Goal: Transaction & Acquisition: Book appointment/travel/reservation

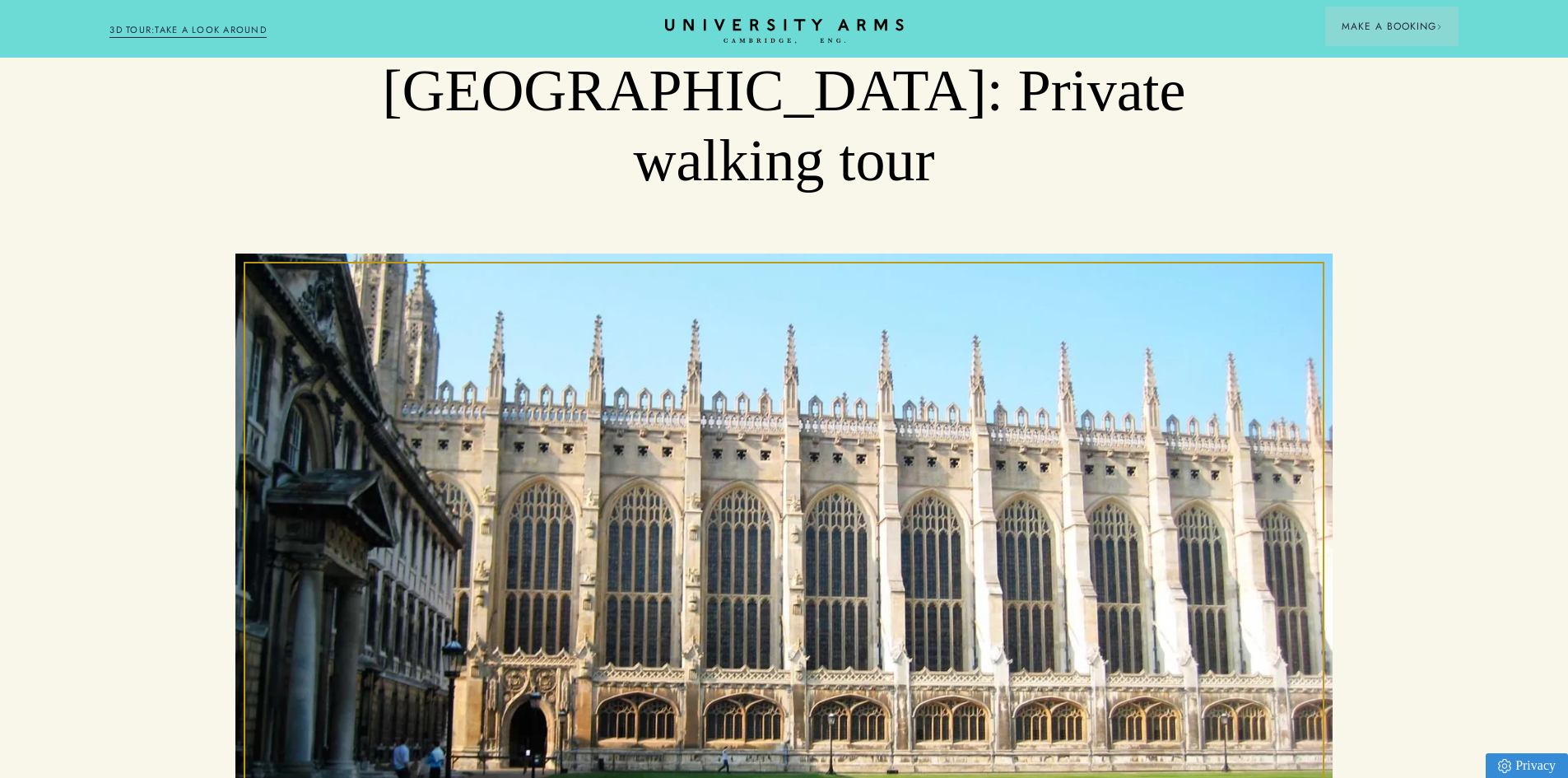
scroll to position [83, 0]
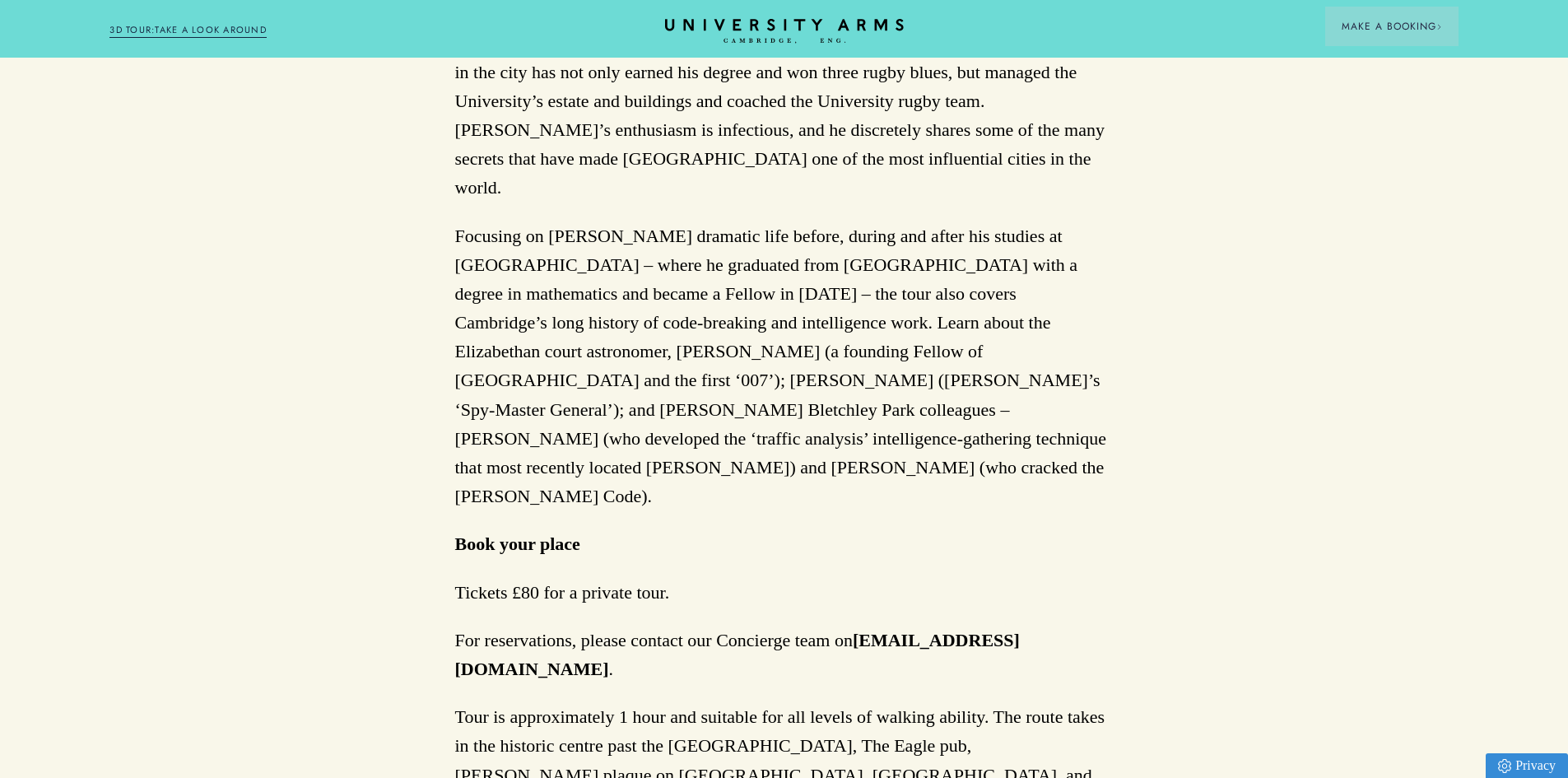
scroll to position [1318, 0]
click at [1461, 423] on div "Back to Hidden Cambridge Secret Cambridge: The Alan Turing Tour 01/06/2021 Tour…" at bounding box center [784, 218] width 1568 height 2769
click at [1304, 47] on header "Stay Suites Superior Rooms Classic Rooms Cosy Rooms Dine Restaurant Bar Afterno…" at bounding box center [784, 28] width 1568 height 58
click at [1307, 347] on div "Back to Hidden Cambridge Secret Cambridge: The Alan Turing Tour 01/06/2021 Tour…" at bounding box center [784, 218] width 1568 height 2769
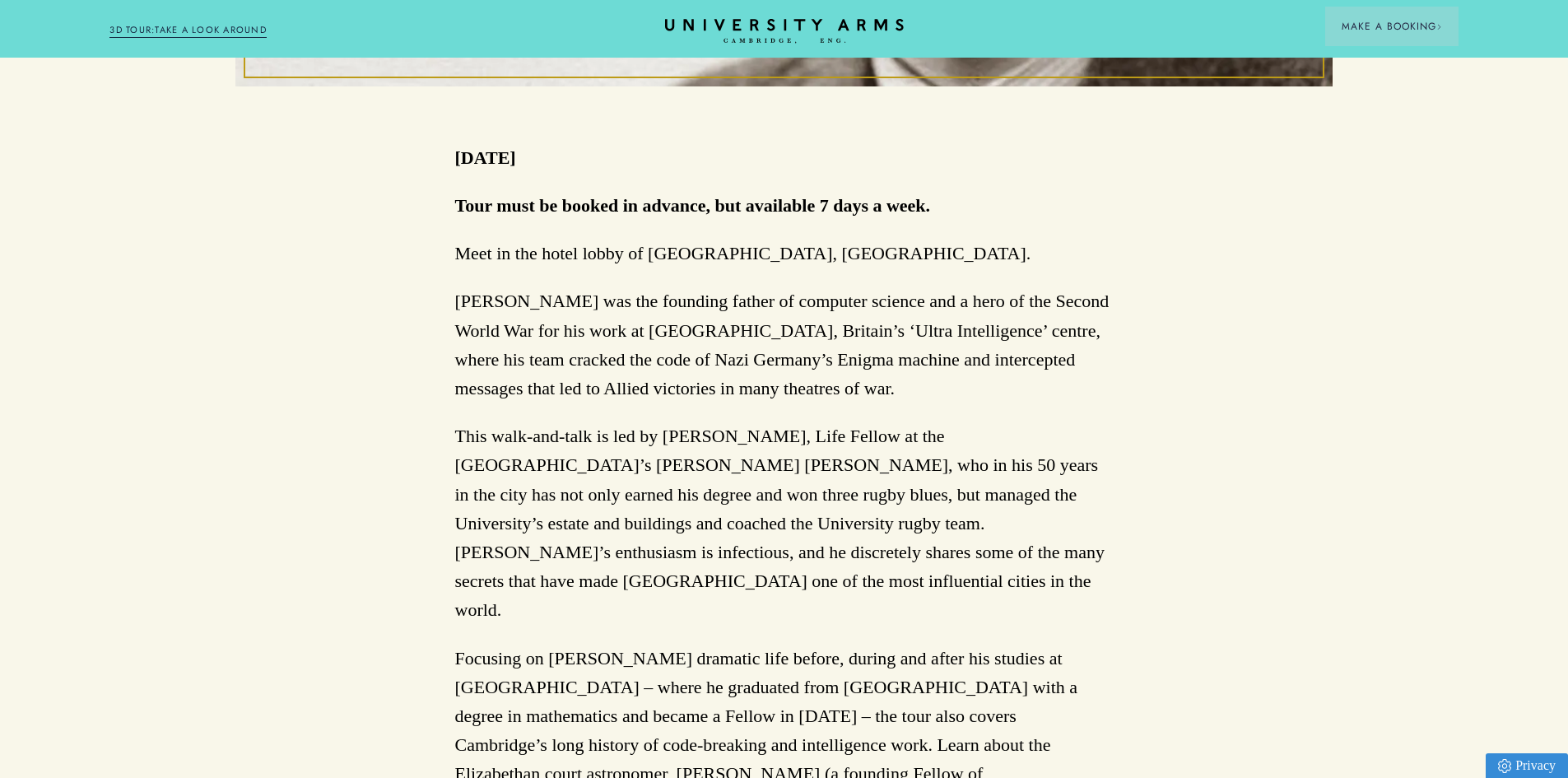
scroll to position [823, 0]
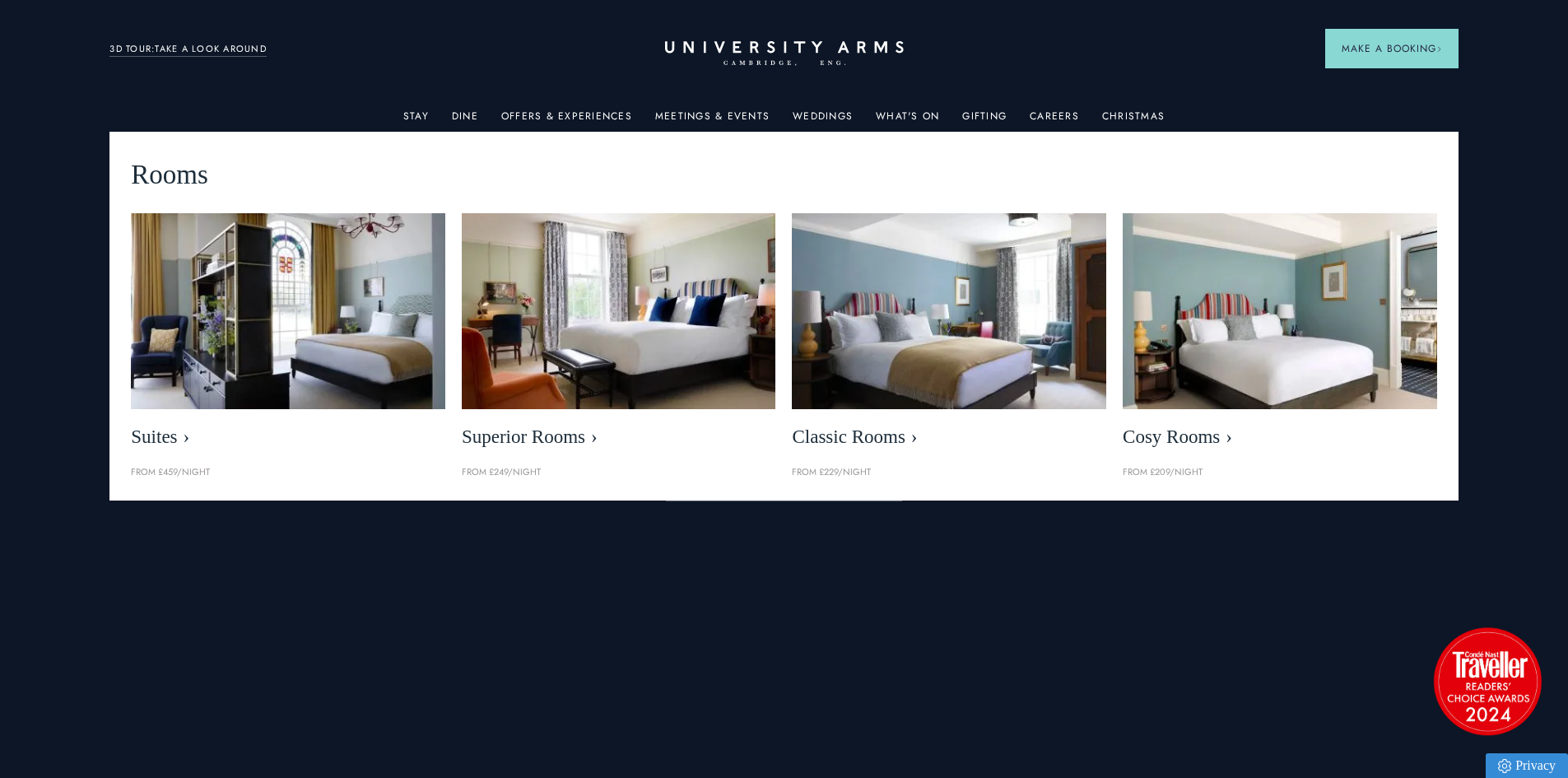
click at [408, 119] on link "Stay" at bounding box center [416, 121] width 26 height 21
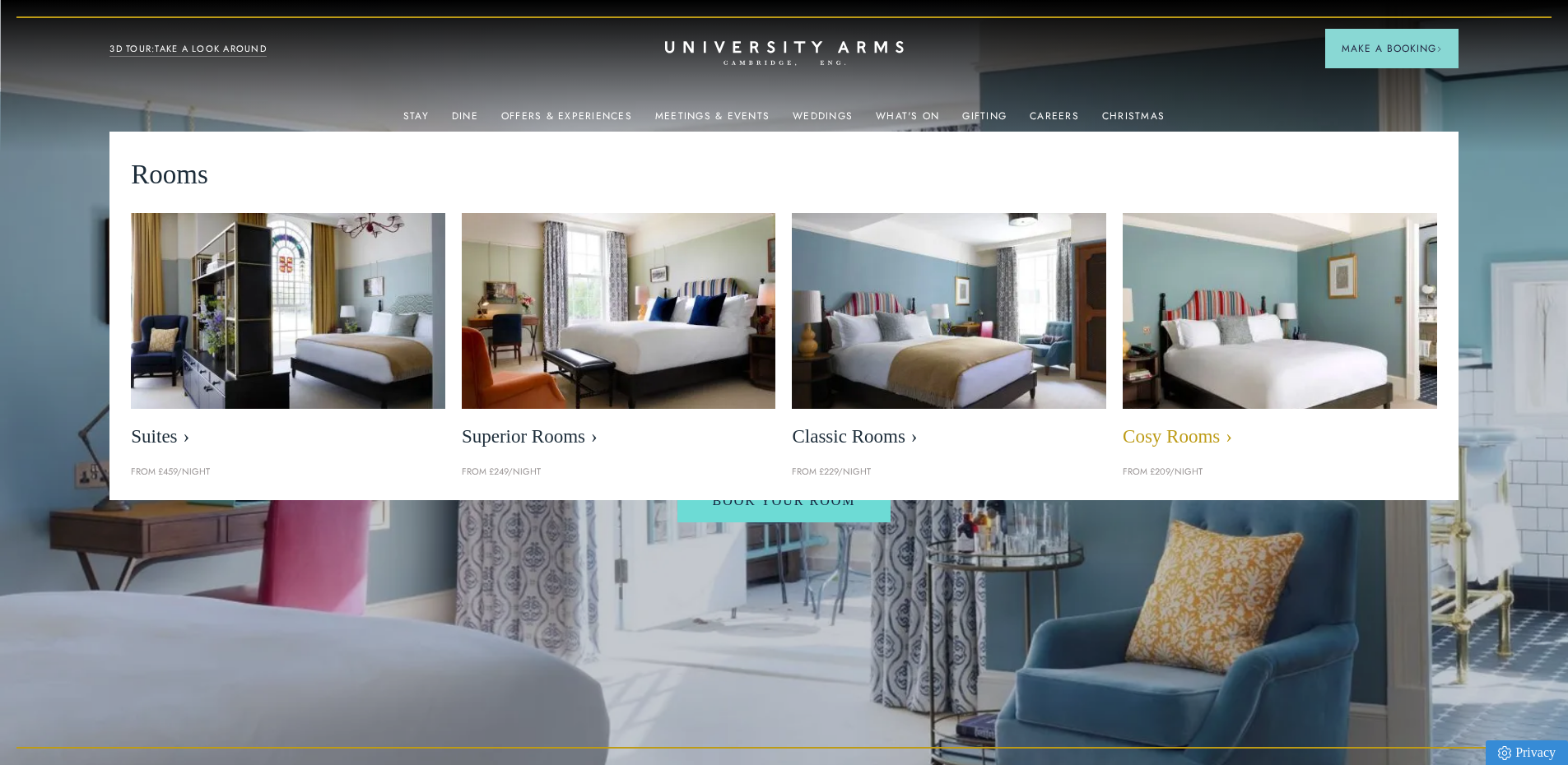
click at [1272, 382] on img at bounding box center [1279, 311] width 361 height 225
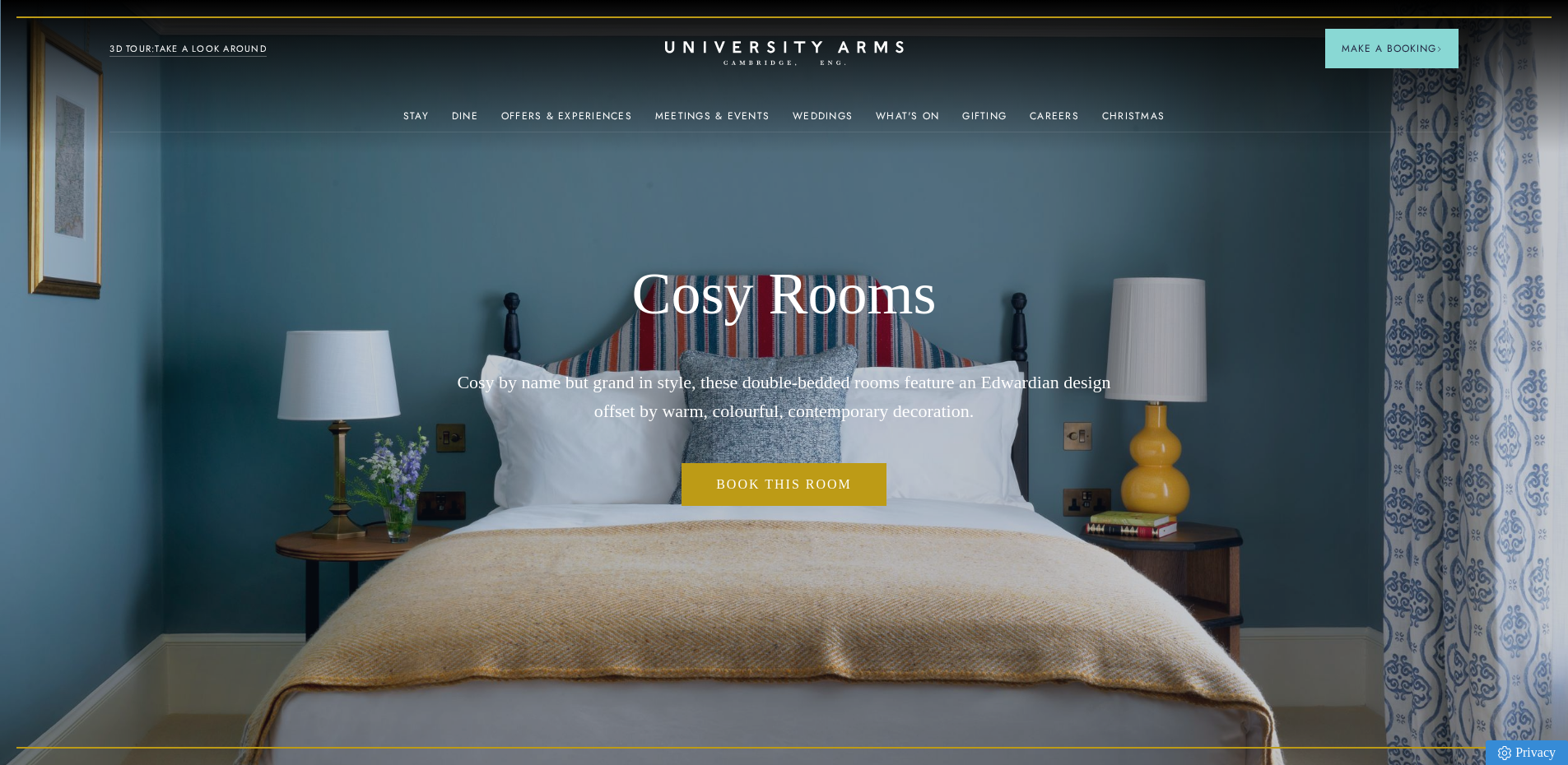
click at [1314, 467] on img at bounding box center [784, 382] width 1568 height 765
click at [830, 481] on link "Book This Room" at bounding box center [784, 485] width 205 height 43
